Goal: Task Accomplishment & Management: Manage account settings

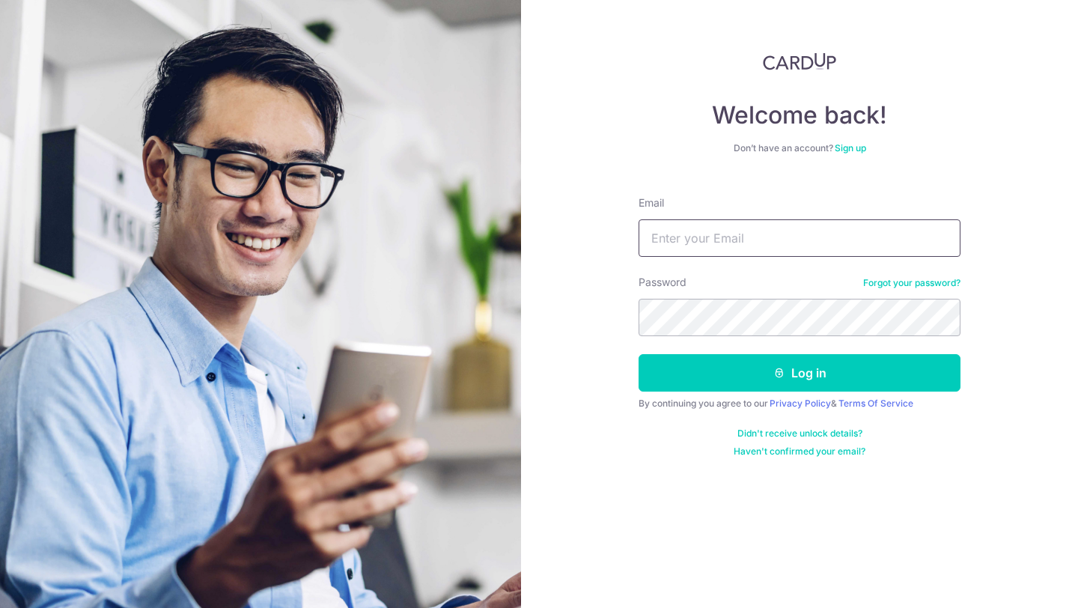
type input "[PERSON_NAME][EMAIL_ADDRESS][DOMAIN_NAME]"
click at [639, 354] on button "Log in" at bounding box center [800, 372] width 322 height 37
